Goal: Task Accomplishment & Management: Complete application form

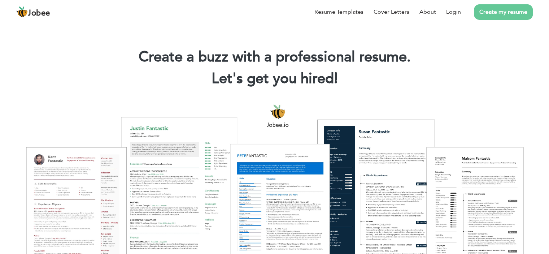
drag, startPoint x: 451, startPoint y: 50, endPoint x: 448, endPoint y: 27, distance: 23.4
click at [449, 50] on h1 "Create a buzz with a professional resume." at bounding box center [274, 57] width 527 height 19
click at [450, 11] on link "Login" at bounding box center [453, 12] width 15 height 9
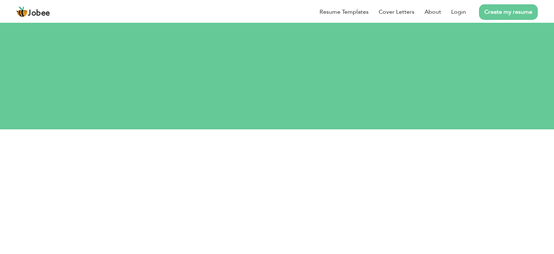
click at [292, 21] on div "Resume Templates Cover Letters About Login Create my resume" at bounding box center [277, 12] width 522 height 19
click at [287, 21] on div "Resume Templates Cover Letters About Login Create my resume" at bounding box center [277, 12] width 522 height 19
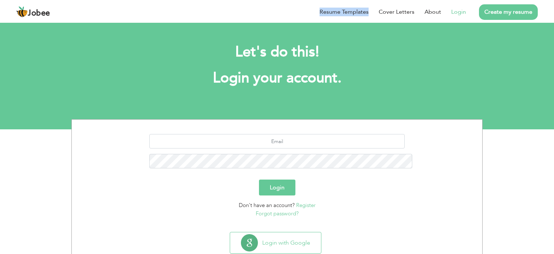
click at [287, 21] on div "Resume Templates Cover Letters About Login Create my resume" at bounding box center [277, 12] width 522 height 19
click at [273, 134] on input "text" at bounding box center [277, 141] width 256 height 14
click at [272, 134] on input "text" at bounding box center [277, 141] width 256 height 14
type input "akifnaseem2@gmail.com"
click at [259, 179] on button "Login" at bounding box center [277, 187] width 36 height 16
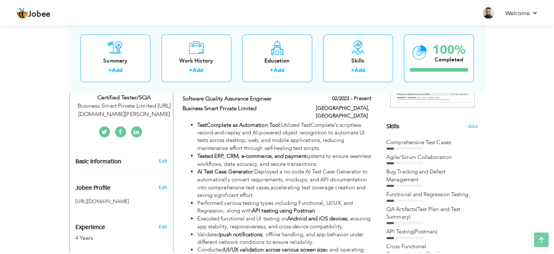
scroll to position [182, 0]
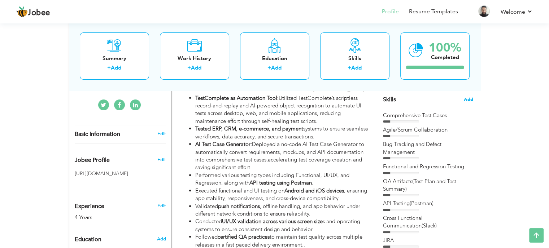
click at [467, 99] on span "Add" at bounding box center [468, 99] width 9 height 7
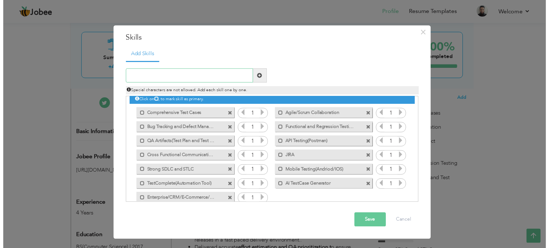
scroll to position [0, 0]
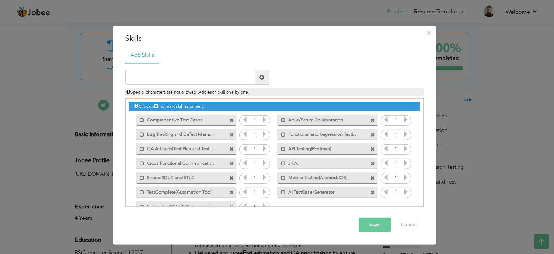
click at [231, 118] on span at bounding box center [232, 120] width 5 height 5
click at [371, 118] on span at bounding box center [373, 120] width 5 height 5
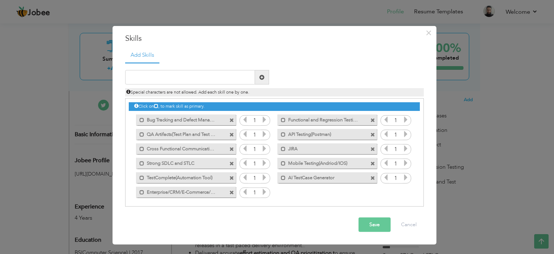
click at [231, 119] on span at bounding box center [232, 120] width 5 height 5
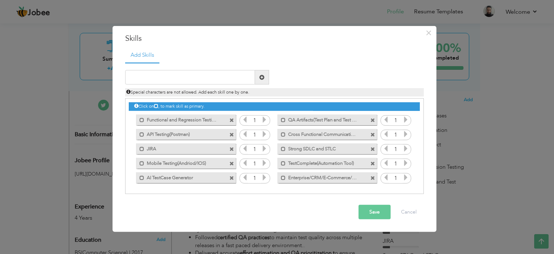
click at [231, 119] on span at bounding box center [232, 120] width 5 height 5
click at [371, 119] on span at bounding box center [373, 120] width 5 height 5
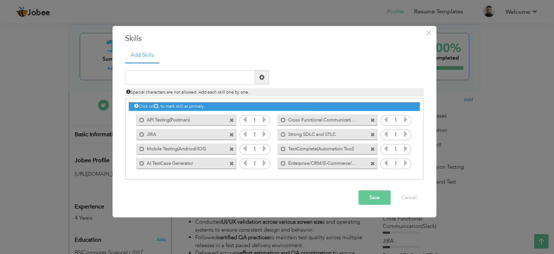
click at [231, 119] on span at bounding box center [232, 120] width 5 height 5
click at [371, 119] on span at bounding box center [373, 120] width 5 height 5
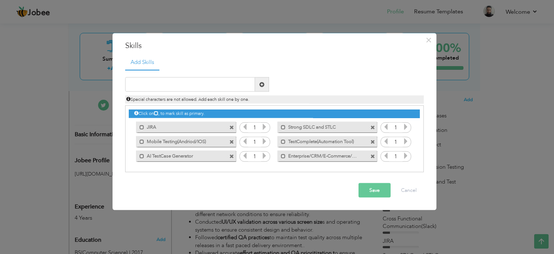
click at [231, 119] on div "Click on , to mark skill as primary. Mark as primary skill. Comprehensive Test …" at bounding box center [274, 134] width 291 height 57
click at [230, 125] on span at bounding box center [232, 127] width 5 height 5
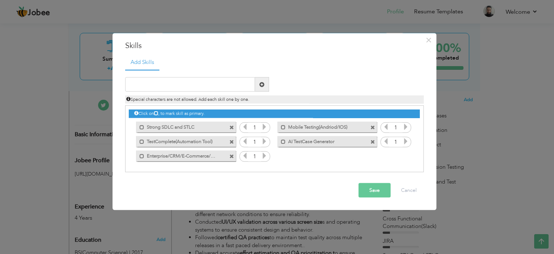
click at [230, 125] on span at bounding box center [232, 127] width 5 height 5
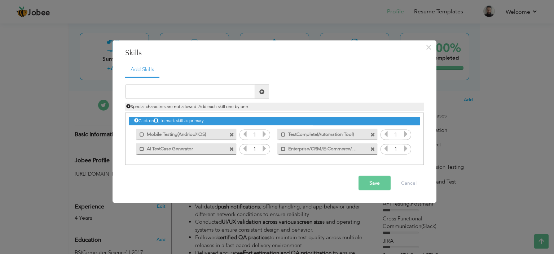
click at [231, 125] on div "Click on , to mark skill as primary. Mark as primary skill. Comprehensive Test …" at bounding box center [274, 134] width 291 height 43
click at [232, 132] on span at bounding box center [232, 134] width 5 height 5
click at [232, 134] on span at bounding box center [232, 134] width 5 height 5
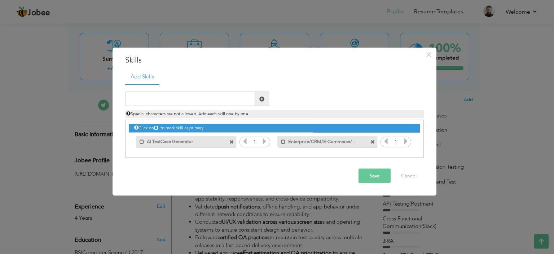
click at [232, 134] on div "Mark as primary skill. AI TestCase Generator" at bounding box center [184, 141] width 110 height 14
click at [232, 142] on span at bounding box center [232, 141] width 5 height 5
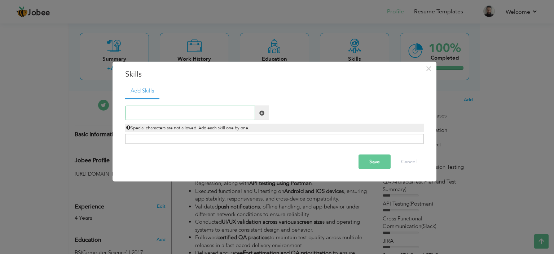
click at [215, 106] on input "text" at bounding box center [190, 113] width 130 height 14
click at [199, 120] on input "text" at bounding box center [190, 113] width 130 height 14
type input "C"
click at [189, 115] on input "Colloba" at bounding box center [190, 113] width 130 height 14
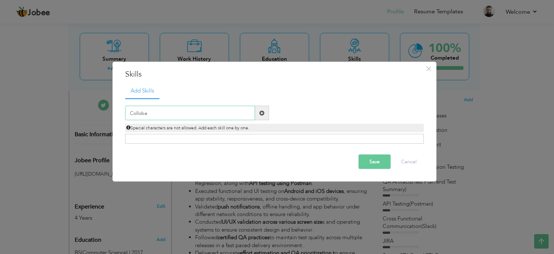
click at [189, 115] on input "Colloba" at bounding box center [190, 113] width 130 height 14
paste input "aboration"
type input "Collaboration"
click at [258, 113] on span at bounding box center [262, 113] width 14 height 14
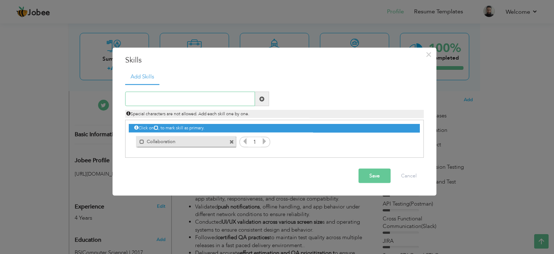
click at [217, 97] on input "text" at bounding box center [190, 99] width 130 height 14
paste input "Adaptability"
type input "Adaptability"
click at [256, 99] on span at bounding box center [262, 99] width 14 height 14
click at [233, 98] on input "text" at bounding box center [190, 99] width 130 height 14
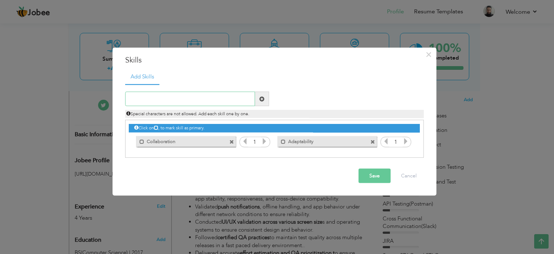
paste input "Time Management"
type input "Time Management"
click at [266, 98] on span at bounding box center [262, 99] width 14 height 14
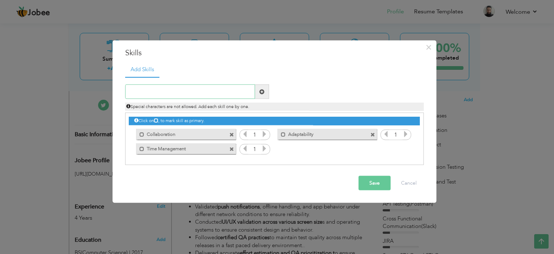
click at [209, 96] on input "text" at bounding box center [190, 91] width 130 height 14
paste input "Project Management"
type input "Project Management"
click at [261, 89] on span at bounding box center [261, 91] width 5 height 5
click at [382, 181] on button "Save" at bounding box center [375, 183] width 32 height 14
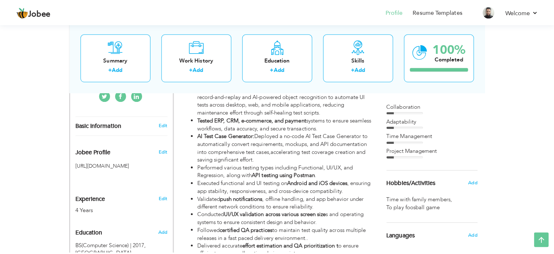
scroll to position [127, 0]
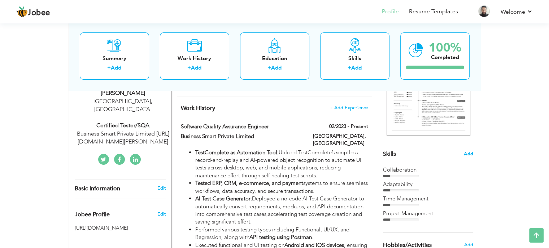
click at [472, 156] on span "Add" at bounding box center [468, 154] width 9 height 7
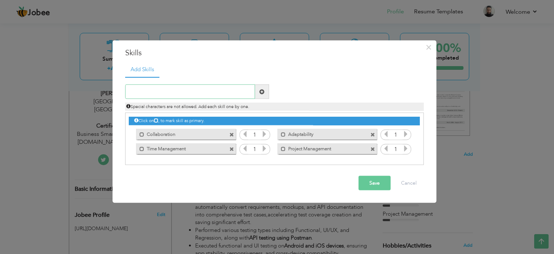
click at [187, 93] on input "text" at bounding box center [190, 91] width 130 height 14
type input "Comprehensive Test Cases"
click at [264, 93] on span at bounding box center [261, 91] width 5 height 5
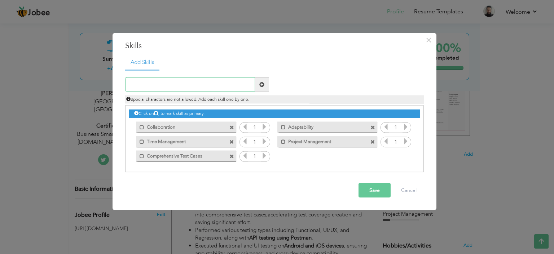
click at [180, 89] on input "text" at bounding box center [190, 84] width 130 height 14
type input "Release Management"
click at [262, 84] on span at bounding box center [261, 84] width 5 height 5
click at [182, 89] on input "text" at bounding box center [190, 84] width 130 height 14
type input "Task Management"
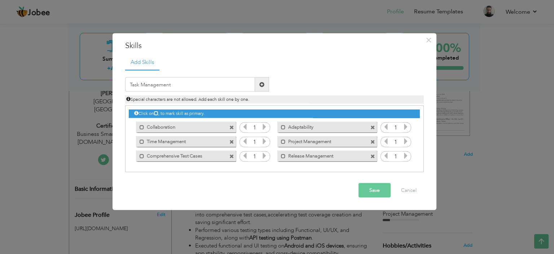
click at [263, 85] on span at bounding box center [261, 84] width 5 height 5
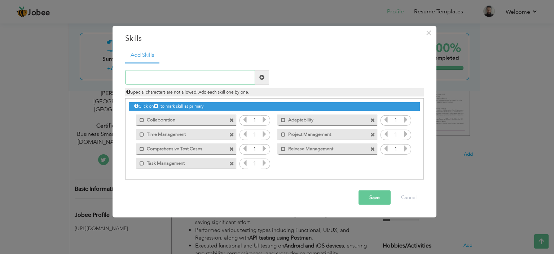
click at [175, 73] on input "text" at bounding box center [190, 77] width 130 height 14
paste input "Process Improvement"
type input "Process Improvement"
click at [262, 75] on span at bounding box center [261, 77] width 5 height 5
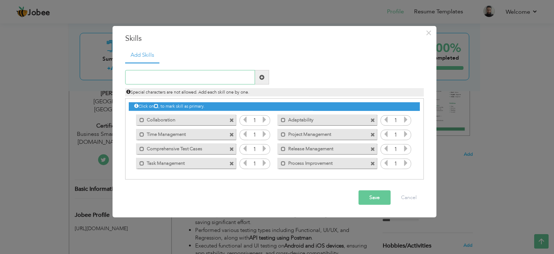
click at [177, 83] on input "text" at bounding box center [190, 77] width 130 height 14
paste input "SQA Lifecycle"
type input "SQA Lifecycle"
click at [262, 76] on span at bounding box center [261, 77] width 5 height 5
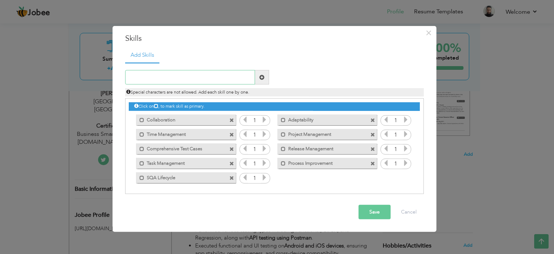
click at [196, 78] on input "text" at bounding box center [190, 77] width 130 height 14
paste input "Test Reporting"
type input "Test Reporting"
click at [257, 76] on span at bounding box center [262, 77] width 14 height 14
click at [202, 75] on input "text" at bounding box center [190, 77] width 130 height 14
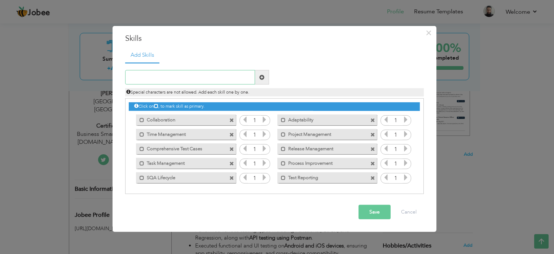
paste input "Security Testing"
type input "Security Testing"
click at [263, 77] on span at bounding box center [261, 77] width 5 height 5
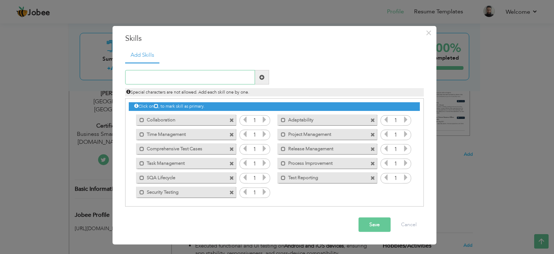
click at [205, 78] on input "text" at bounding box center [190, 77] width 130 height 14
paste input "Agile/Scrum"
type input "Agile/Scrum"
click at [265, 79] on span at bounding box center [262, 77] width 14 height 14
click at [200, 77] on input "text" at bounding box center [190, 77] width 130 height 14
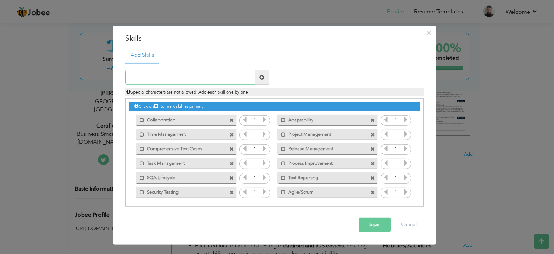
paste input "API Testing"
type input "API Testing"
click at [265, 78] on span at bounding box center [262, 77] width 14 height 14
click at [202, 78] on input "text" at bounding box center [190, 77] width 130 height 14
paste input "SQL"
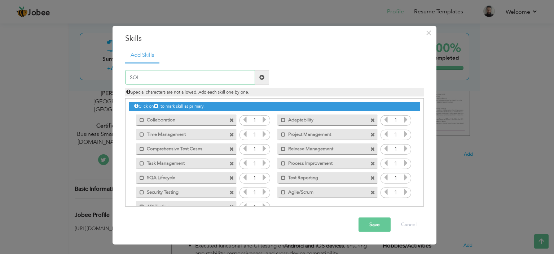
type input "SQL"
click at [262, 77] on span at bounding box center [261, 77] width 5 height 5
click at [212, 75] on input "text" at bounding box center [190, 77] width 130 height 14
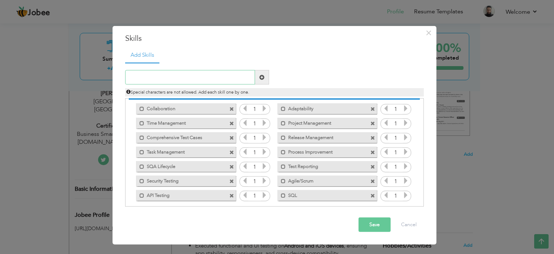
scroll to position [16, 0]
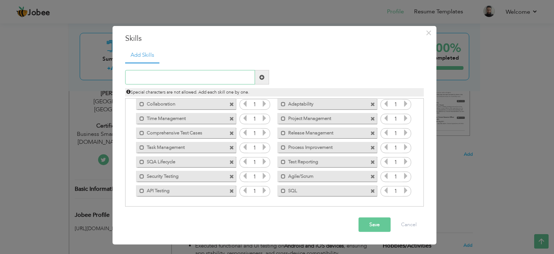
click at [184, 78] on input "text" at bounding box center [190, 77] width 130 height 14
type input "JIRA"
click at [260, 79] on span at bounding box center [261, 77] width 5 height 5
click at [187, 78] on input "text" at bounding box center [190, 77] width 130 height 14
click at [230, 189] on span at bounding box center [232, 190] width 5 height 5
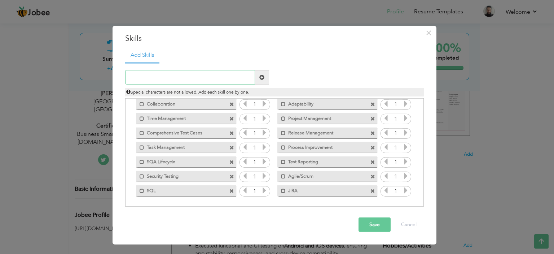
click at [172, 79] on input "text" at bounding box center [190, 77] width 130 height 14
type input "API Testing(Postman)"
click at [259, 77] on span at bounding box center [261, 77] width 5 height 5
click at [173, 77] on input "text" at bounding box center [190, 77] width 130 height 14
click at [146, 78] on input "AI Test Case Generator" at bounding box center [190, 77] width 130 height 14
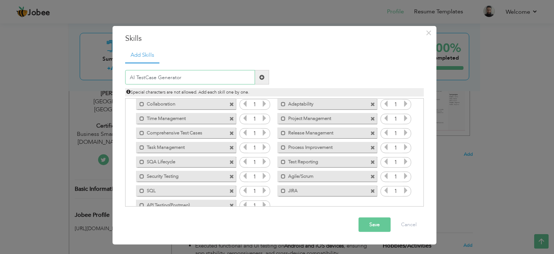
type input "AI TestCase Generator"
click at [264, 78] on span at bounding box center [261, 77] width 5 height 5
click at [375, 222] on button "Save" at bounding box center [375, 224] width 32 height 14
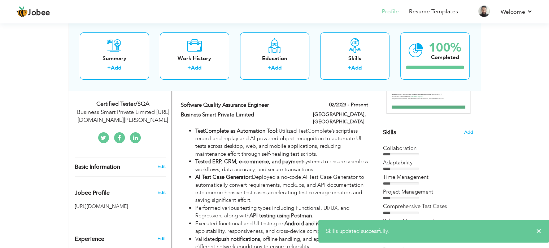
scroll to position [180, 0]
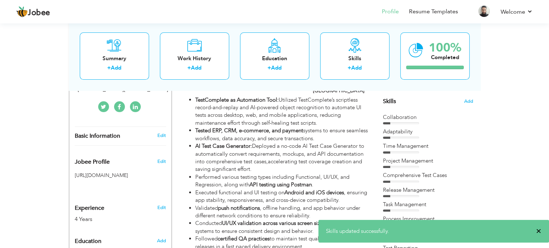
click at [540, 232] on span "×" at bounding box center [538, 231] width 5 height 7
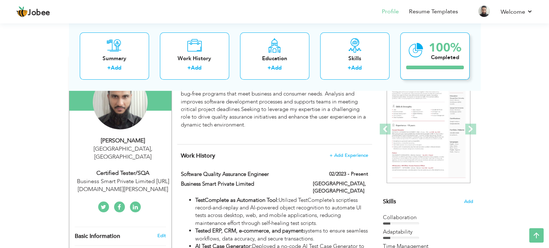
scroll to position [36, 0]
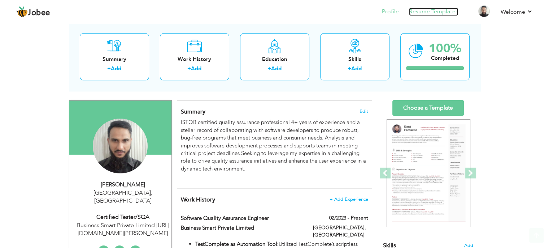
click at [446, 11] on link "Resume Templates" at bounding box center [433, 12] width 49 height 8
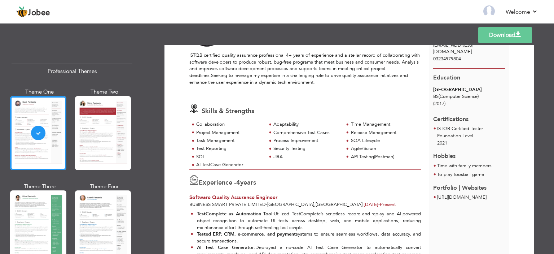
scroll to position [36, 0]
